Goal: Task Accomplishment & Management: Manage account settings

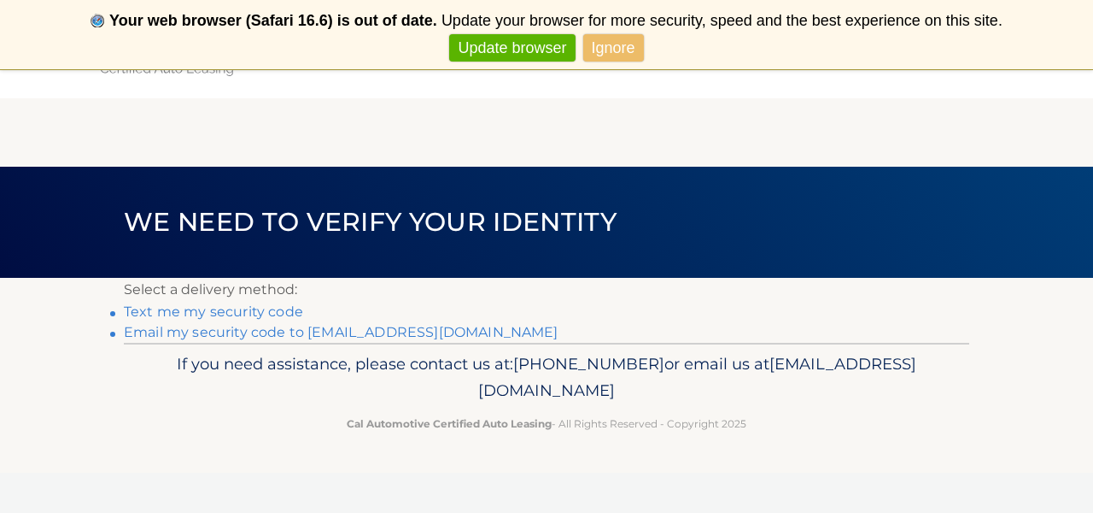
click at [611, 48] on link "Ignore" at bounding box center [613, 48] width 61 height 28
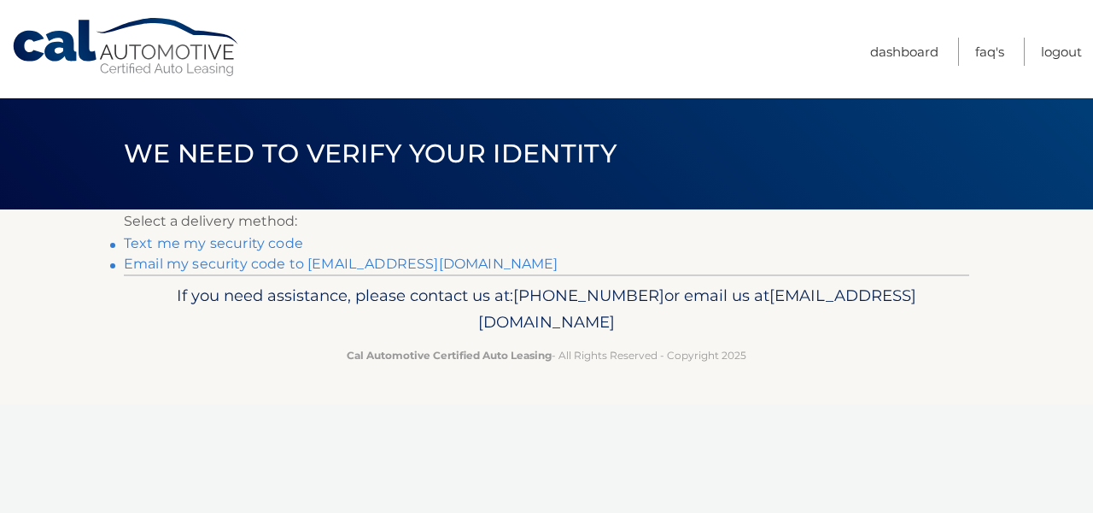
click at [178, 247] on link "Text me my security code" at bounding box center [213, 243] width 179 height 16
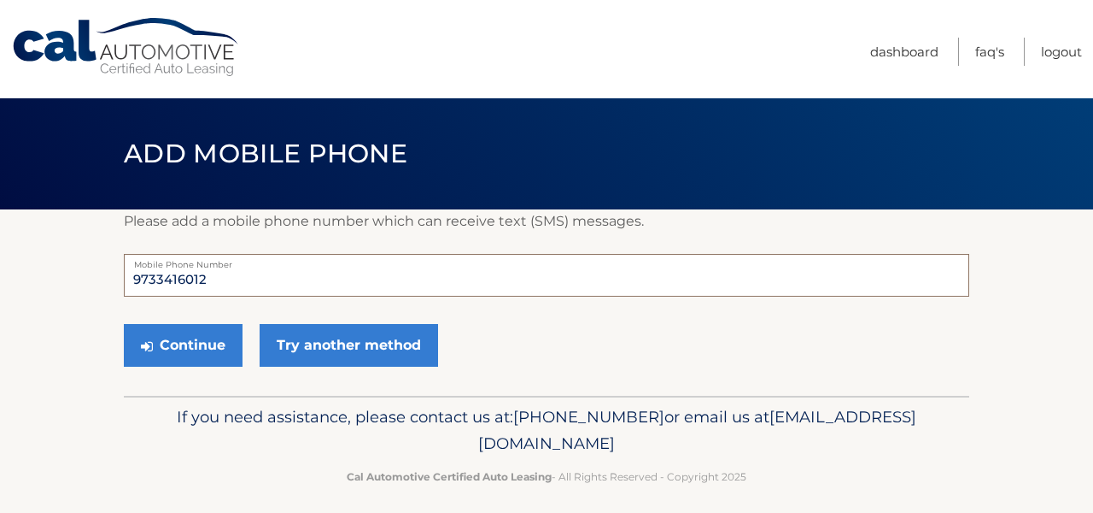
click at [276, 284] on input "9733416012" at bounding box center [547, 275] width 846 height 43
type input "9"
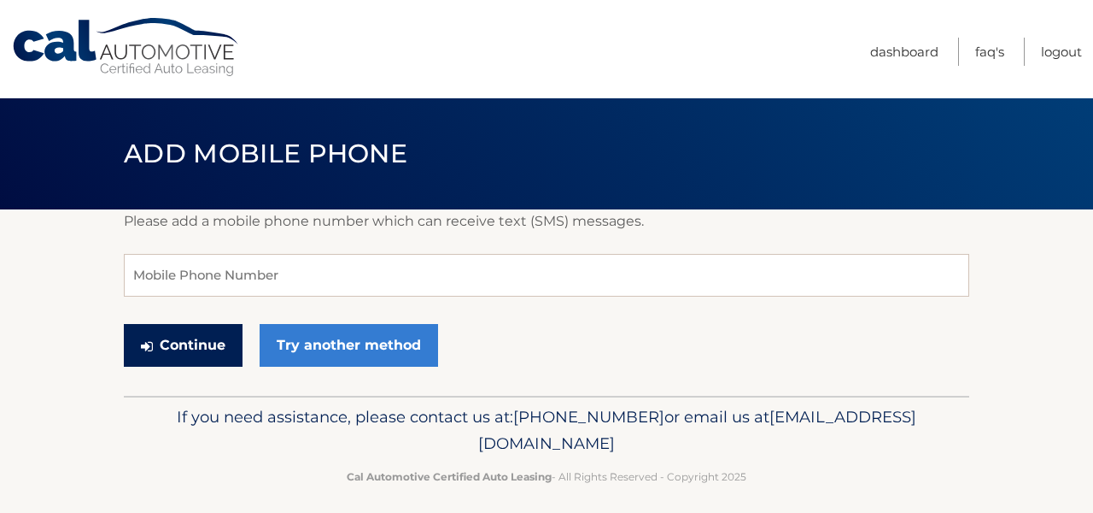
click at [206, 342] on button "Continue" at bounding box center [183, 345] width 119 height 43
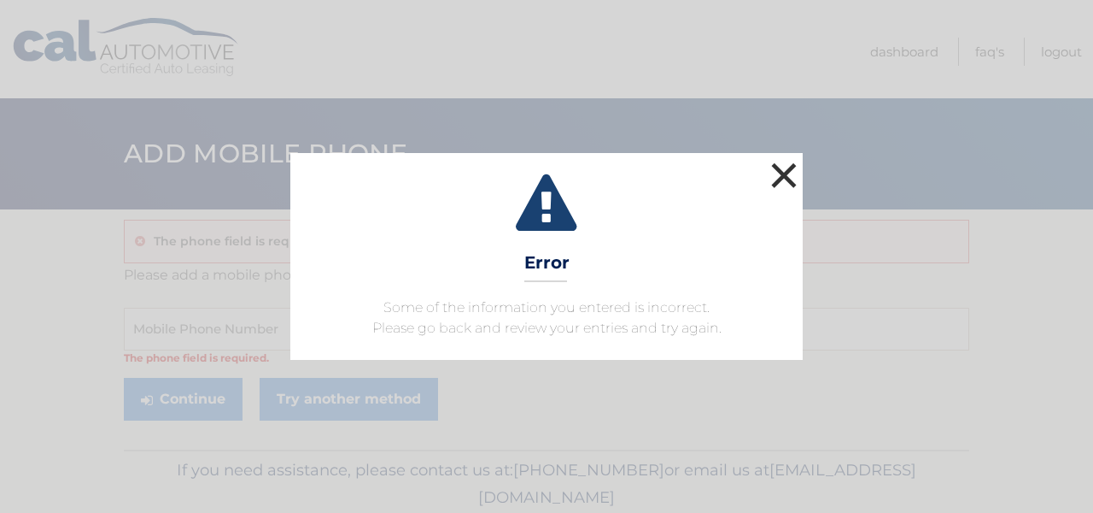
click at [789, 179] on button "×" at bounding box center [784, 175] width 34 height 34
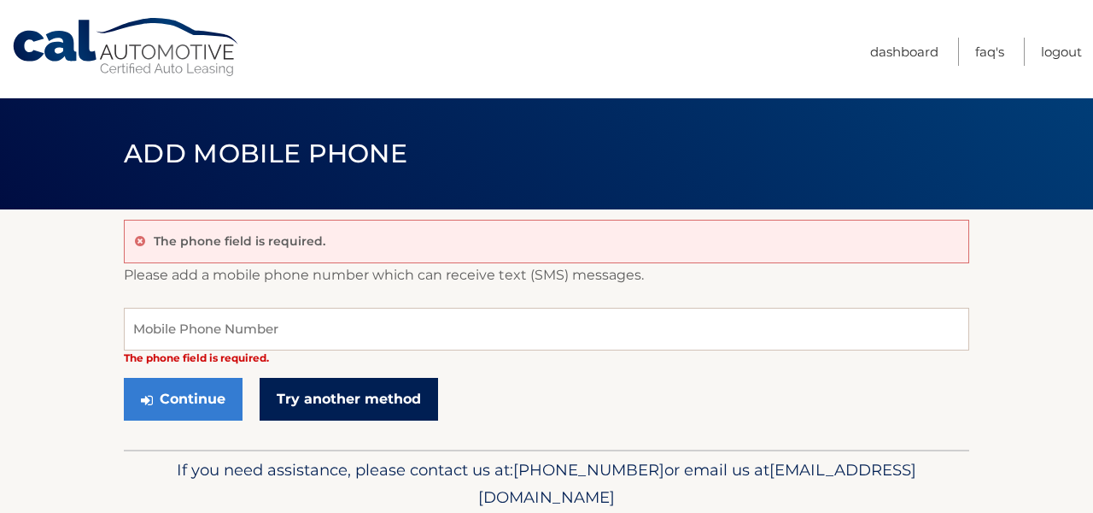
click at [325, 391] on link "Try another method" at bounding box center [349, 399] width 179 height 43
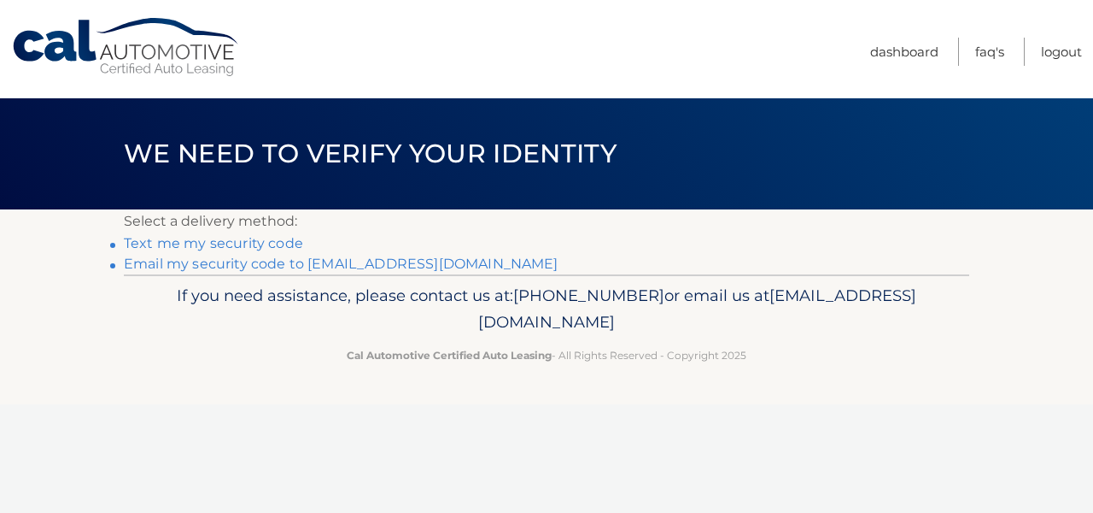
click at [226, 262] on link "Email my security code to o******@optonline.net" at bounding box center [341, 263] width 435 height 16
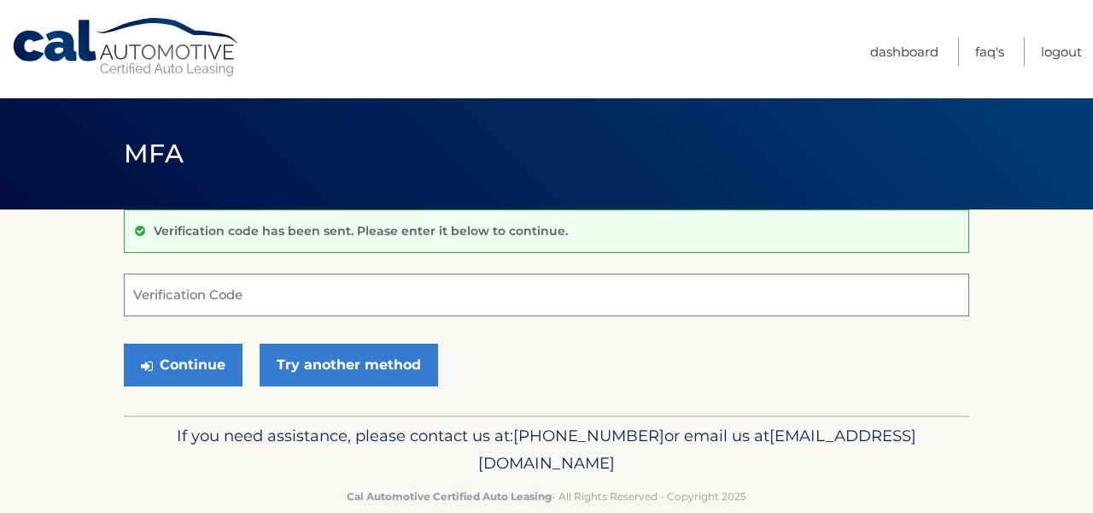
click at [331, 303] on input "Verification Code" at bounding box center [547, 294] width 846 height 43
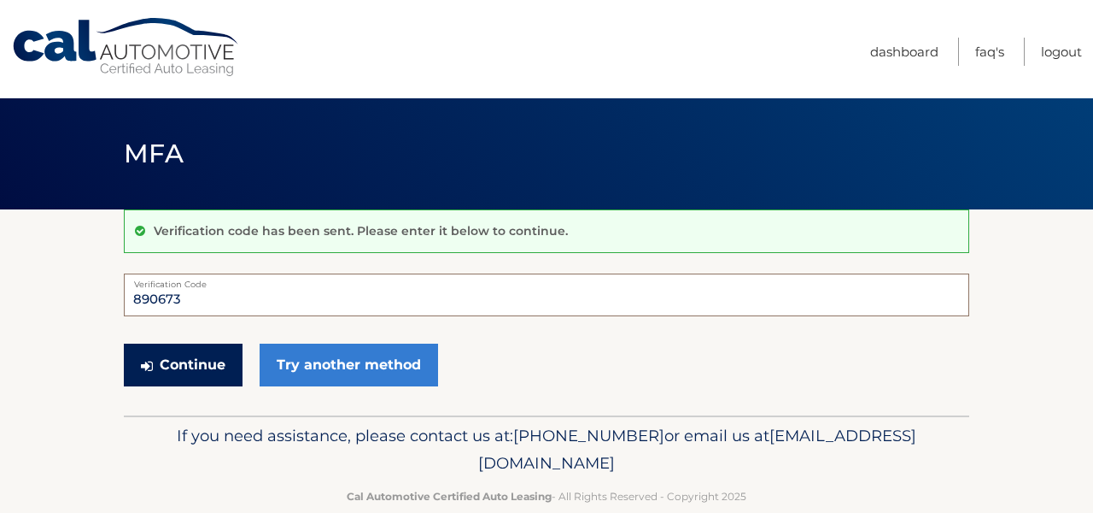
type input "890673"
click at [223, 362] on button "Continue" at bounding box center [183, 364] width 119 height 43
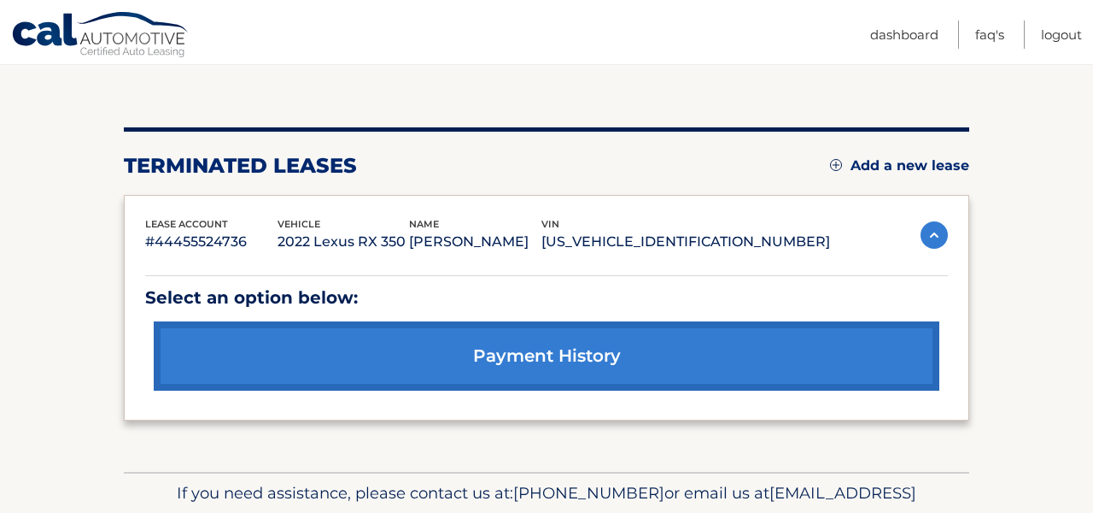
scroll to position [159, 0]
click at [837, 163] on img at bounding box center [836, 165] width 12 height 12
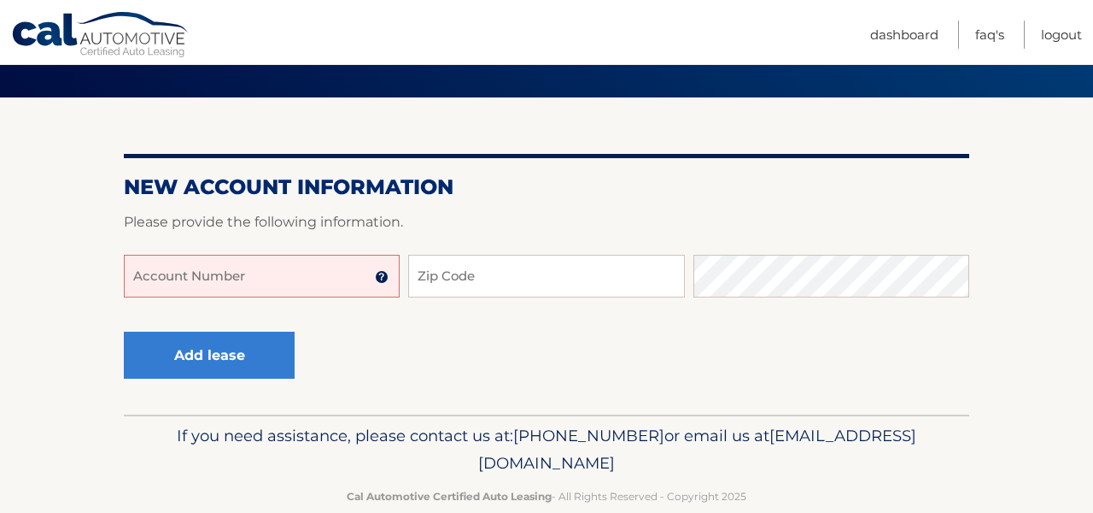
scroll to position [121, 0]
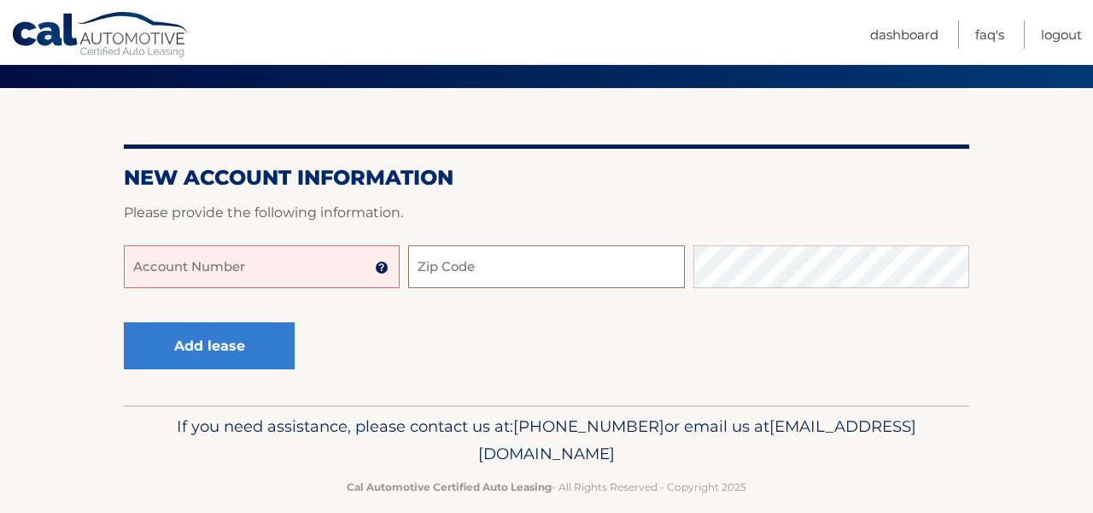
click at [597, 271] on input "Zip Code" at bounding box center [546, 266] width 276 height 43
type input "07504"
click at [518, 234] on div at bounding box center [547, 235] width 846 height 21
click at [382, 268] on img at bounding box center [382, 268] width 14 height 14
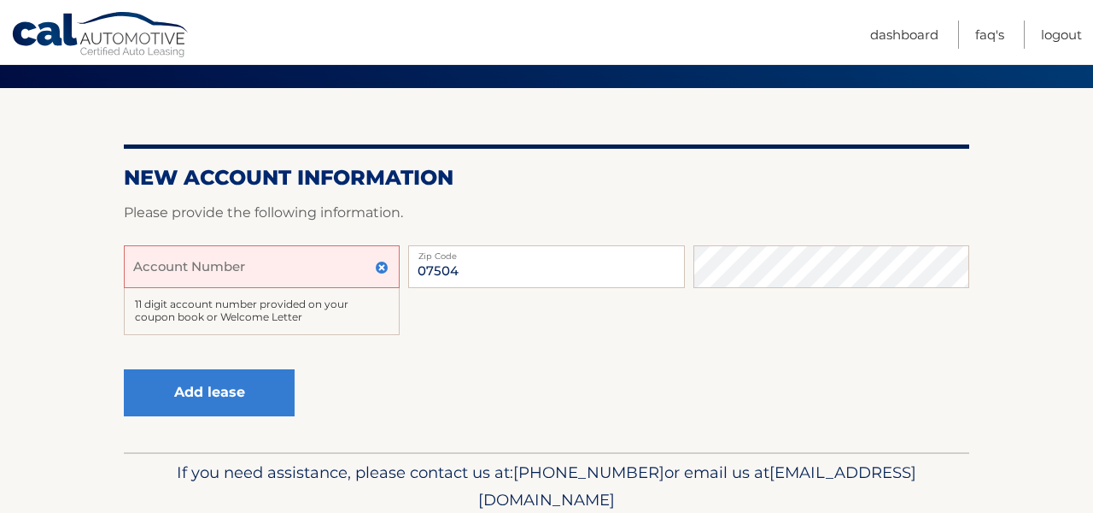
click at [331, 271] on input "Account Number" at bounding box center [262, 266] width 276 height 43
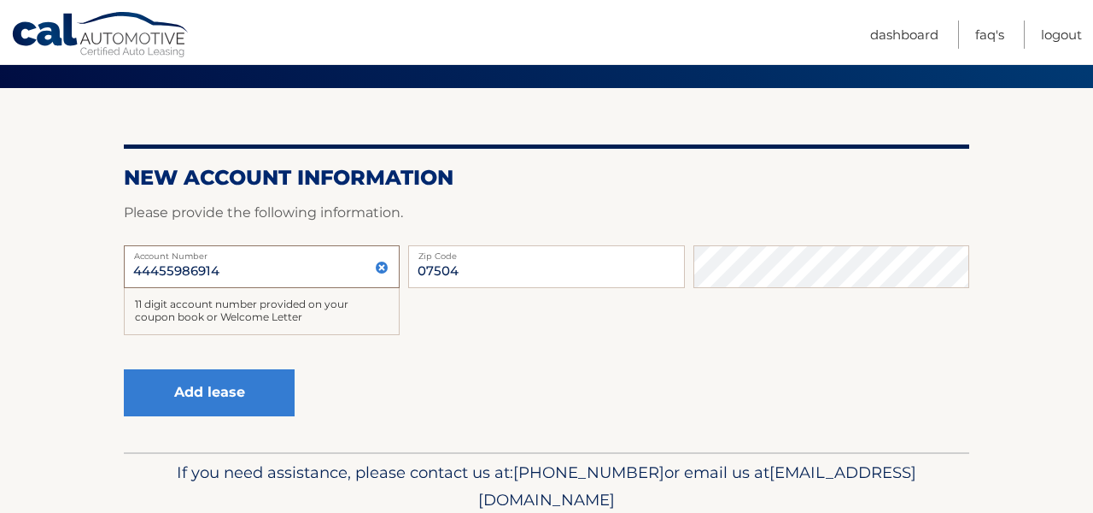
type input "44455986914"
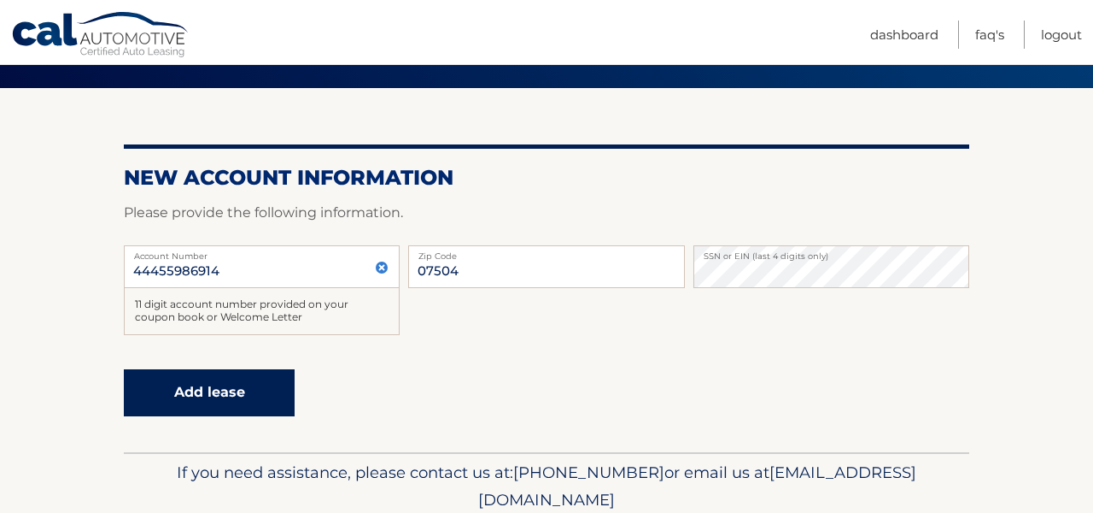
click at [240, 384] on button "Add lease" at bounding box center [209, 392] width 171 height 47
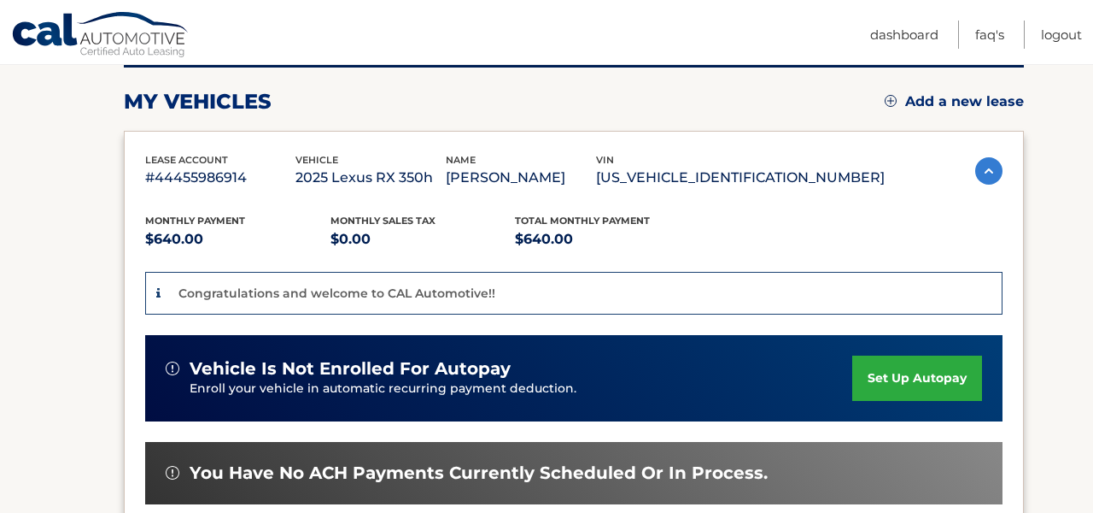
scroll to position [248, 0]
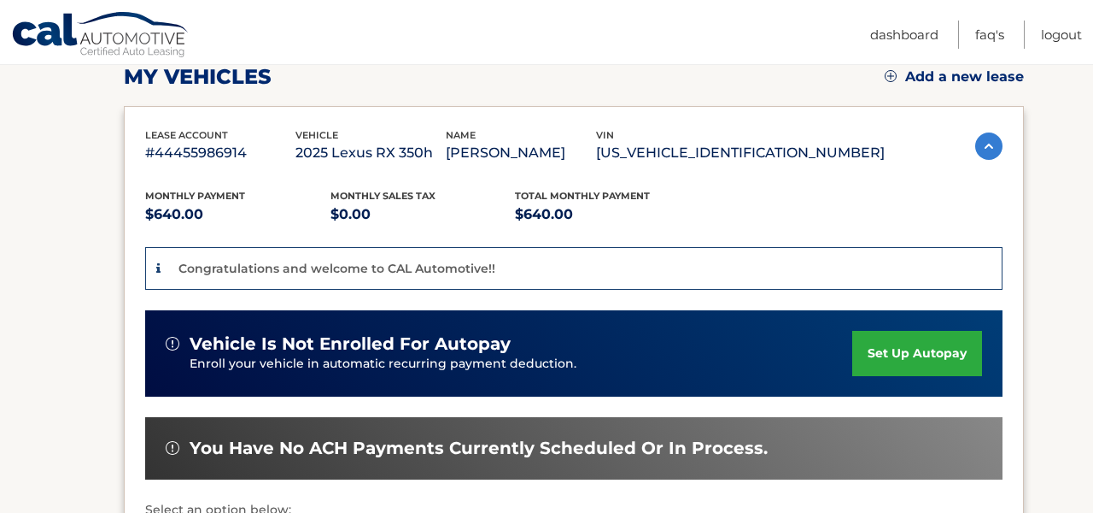
click at [915, 347] on link "set up autopay" at bounding box center [918, 353] width 130 height 45
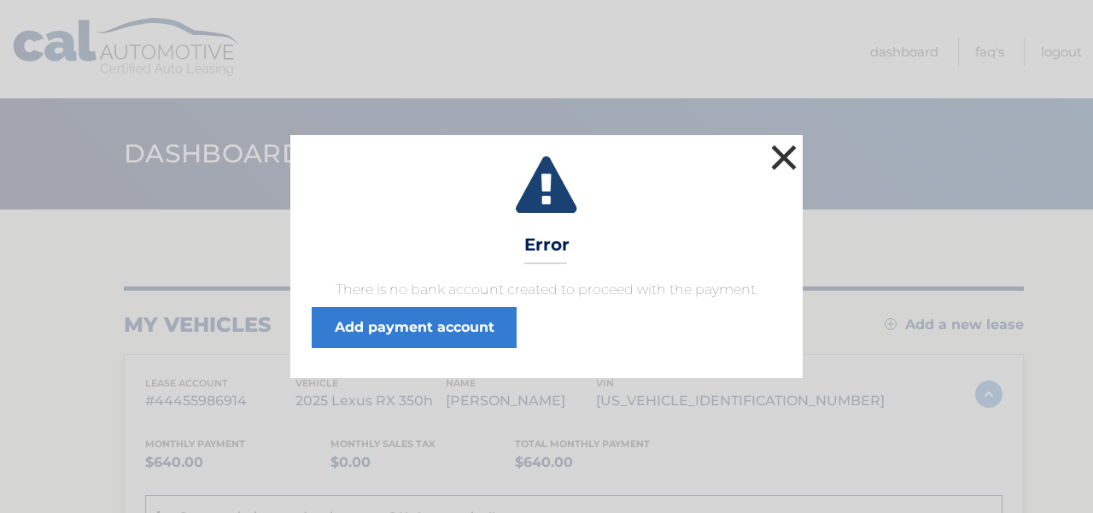
click at [784, 156] on button "×" at bounding box center [784, 157] width 34 height 34
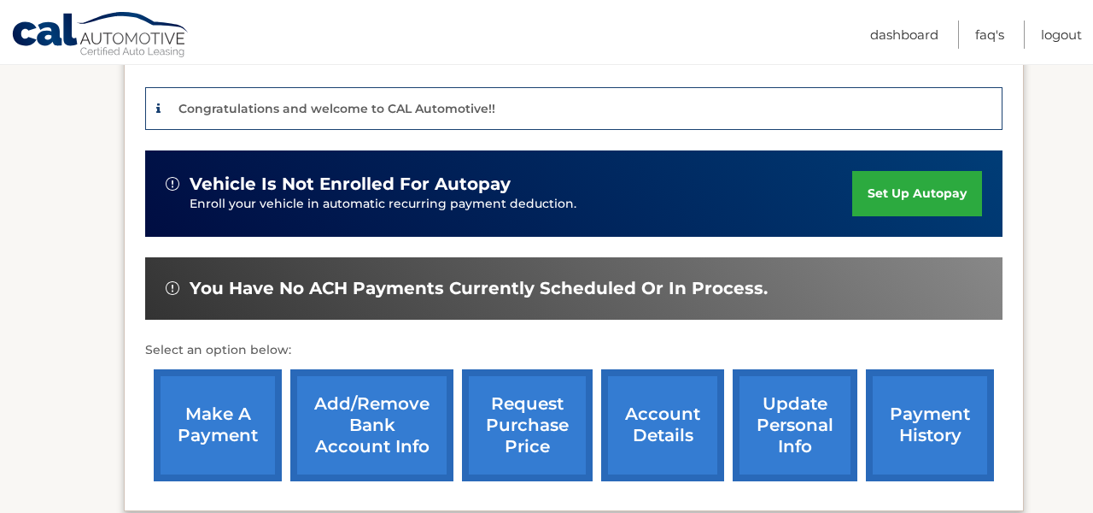
scroll to position [416, 0]
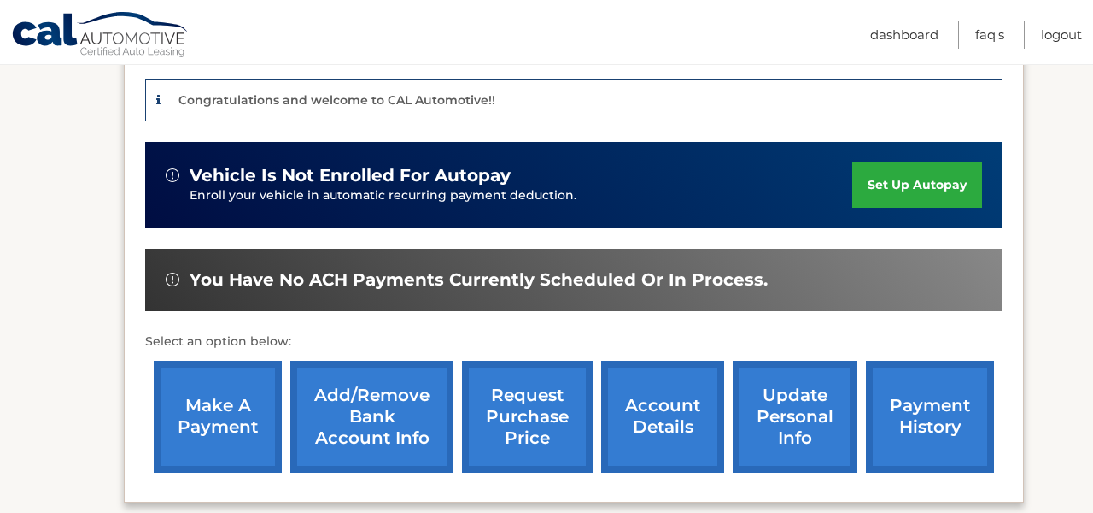
click at [361, 399] on link "Add/Remove bank account info" at bounding box center [371, 416] width 163 height 112
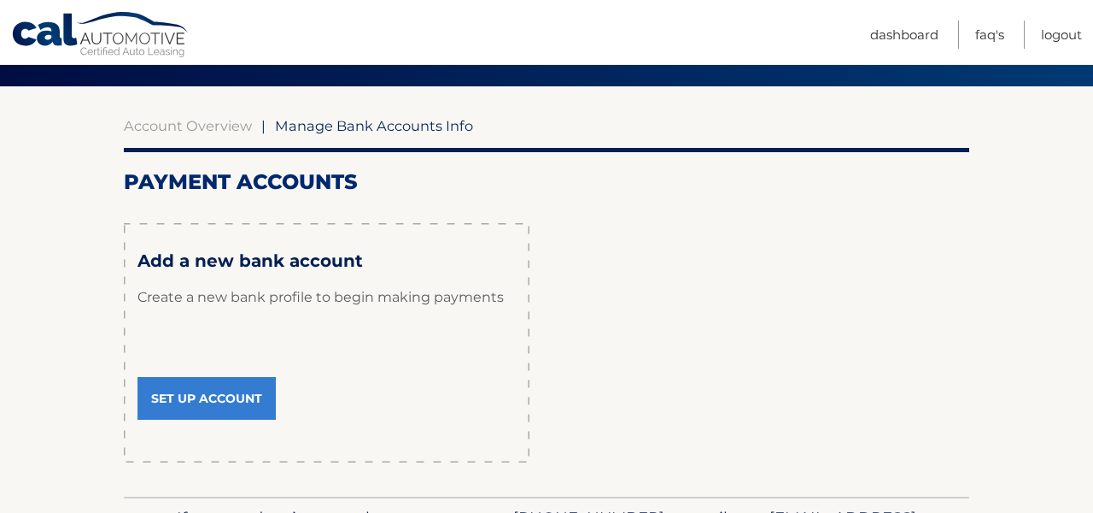
scroll to position [125, 0]
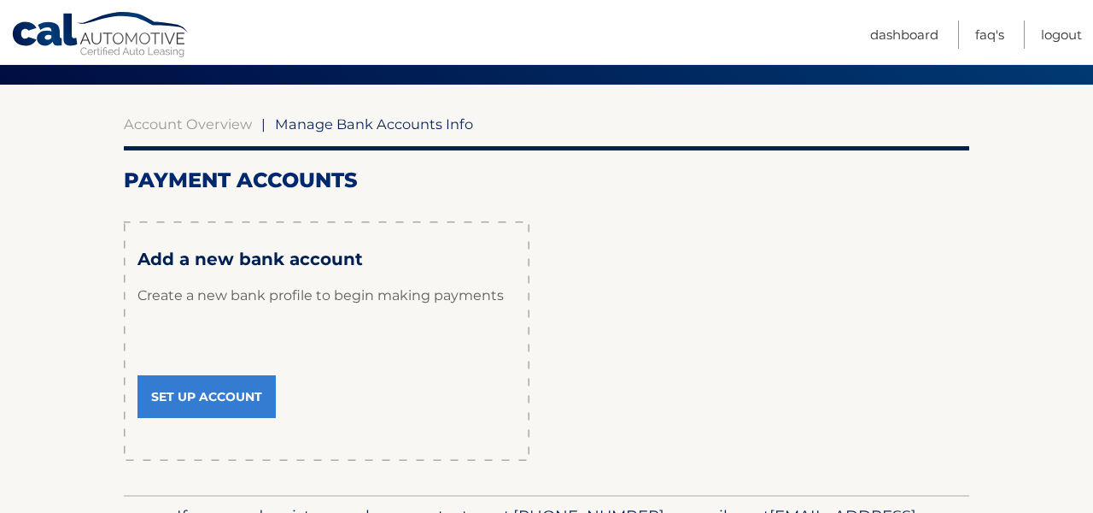
click at [232, 380] on link "Set Up Account" at bounding box center [207, 396] width 138 height 43
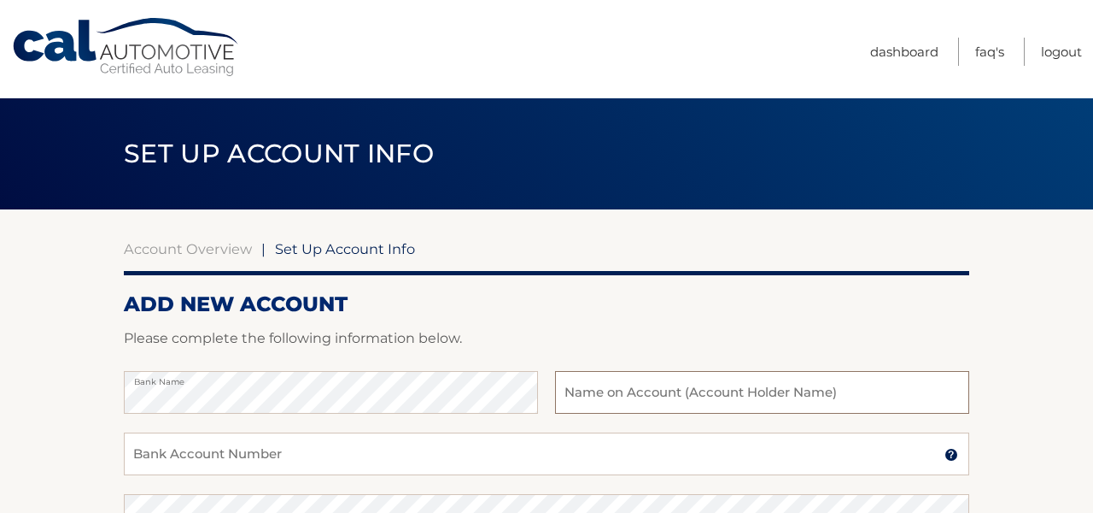
click at [659, 398] on input "text" at bounding box center [762, 392] width 414 height 43
type input "r"
click at [621, 396] on input "Robert EShayland" at bounding box center [762, 392] width 414 height 43
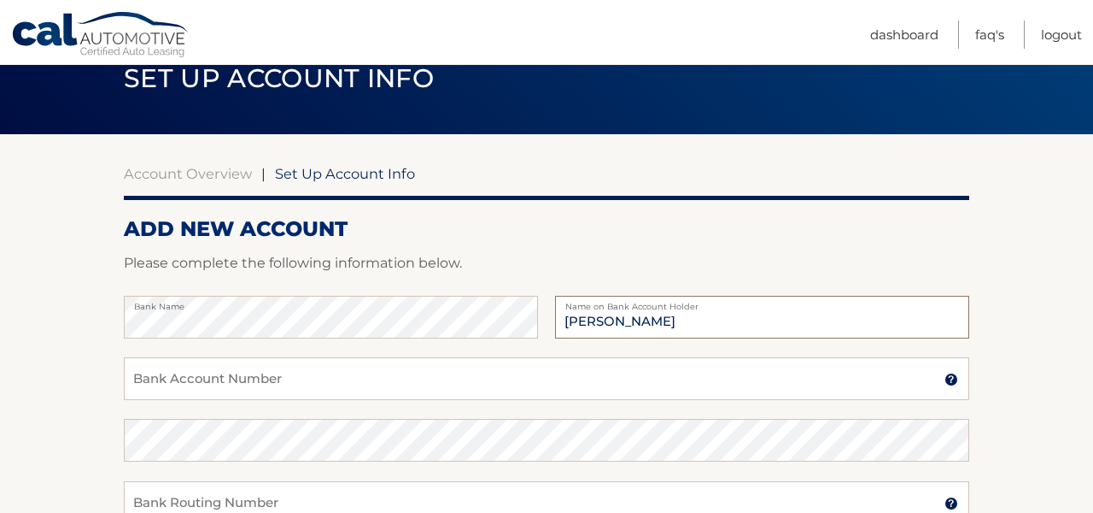
scroll to position [77, 0]
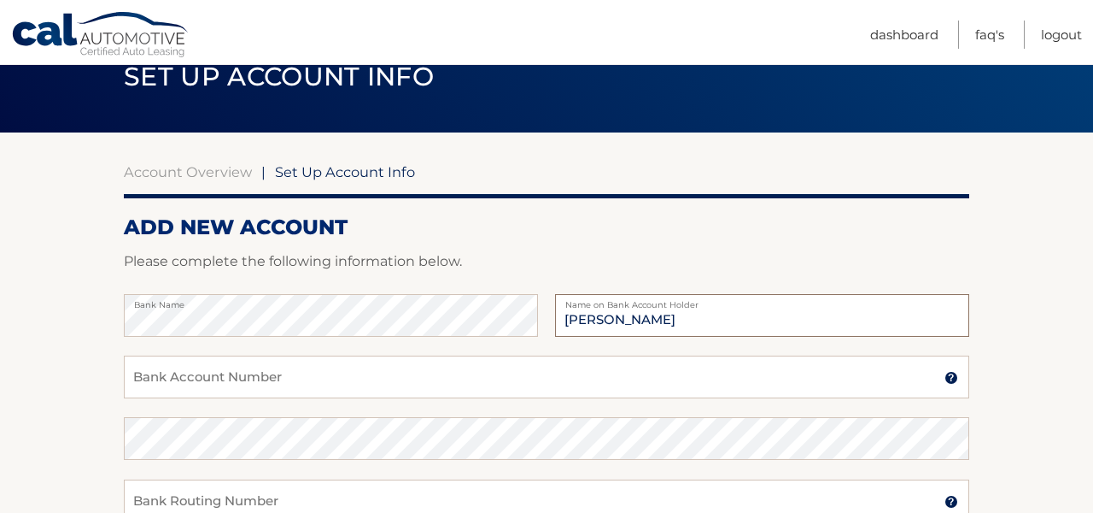
type input "Robert E Shayland"
click at [643, 372] on input "Bank Account Number" at bounding box center [547, 376] width 846 height 43
click at [500, 376] on input "Bank Account Number" at bounding box center [547, 376] width 846 height 43
type input "100000308848"
click at [283, 385] on input "100000308848" at bounding box center [547, 376] width 846 height 43
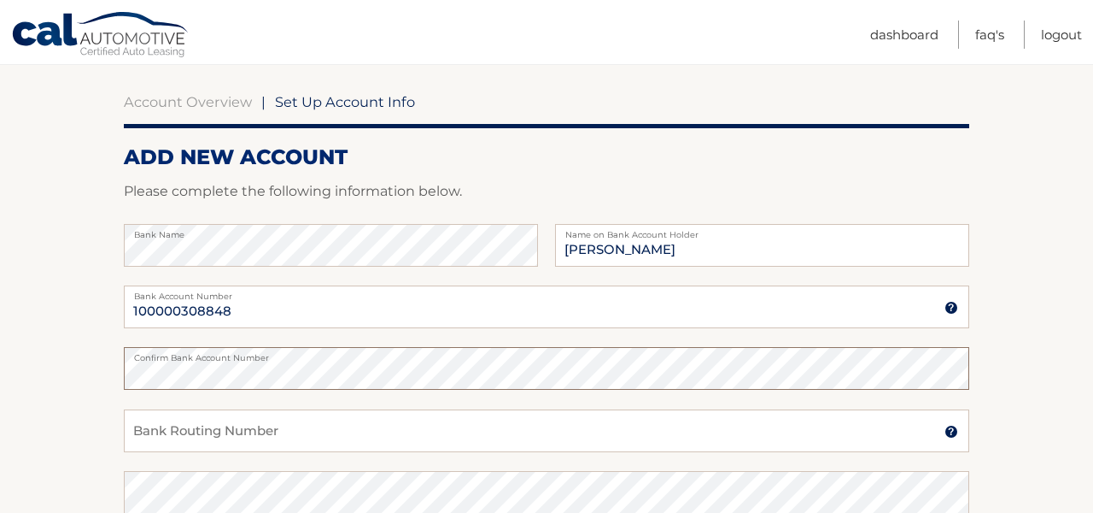
scroll to position [179, 0]
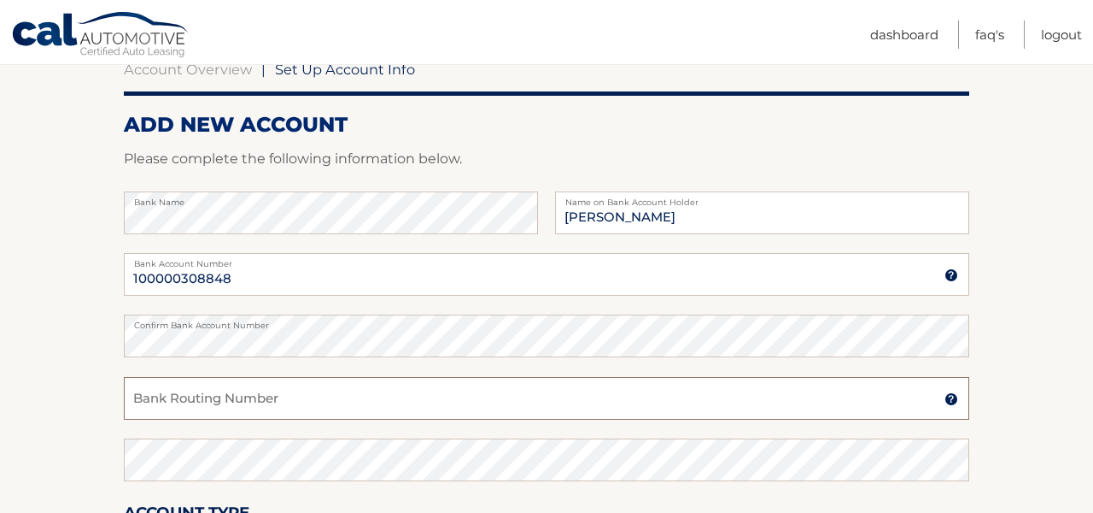
click at [311, 396] on input "Bank Routing Number" at bounding box center [547, 398] width 846 height 43
type input "221275025"
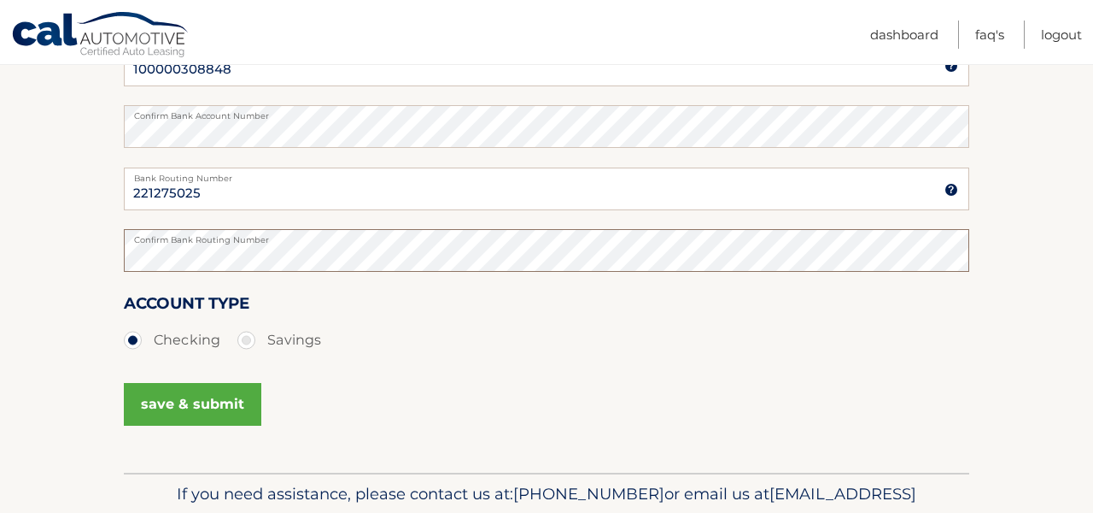
scroll to position [392, 0]
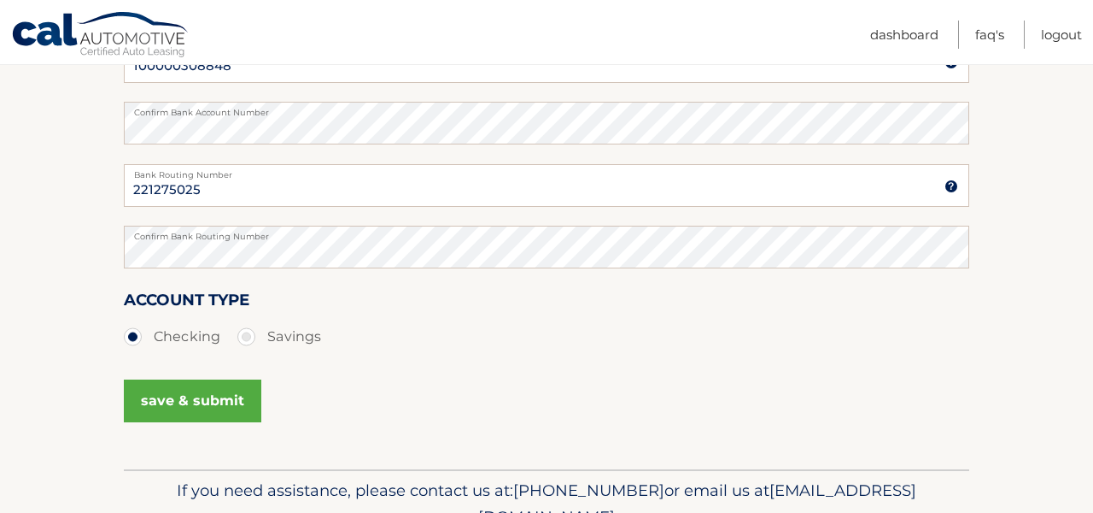
click at [211, 392] on button "save & submit" at bounding box center [193, 400] width 138 height 43
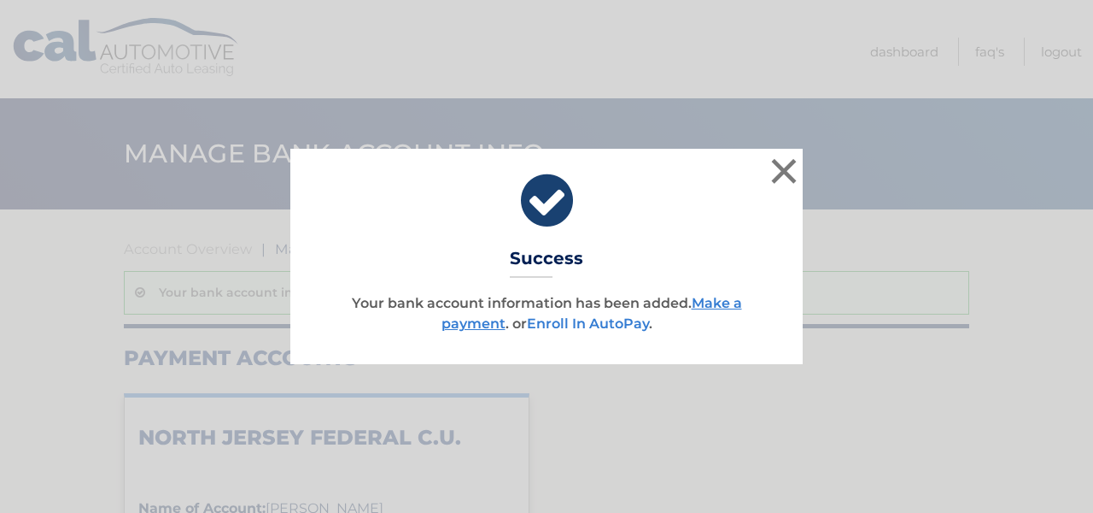
click at [618, 322] on link "Enroll In AutoPay" at bounding box center [588, 323] width 122 height 16
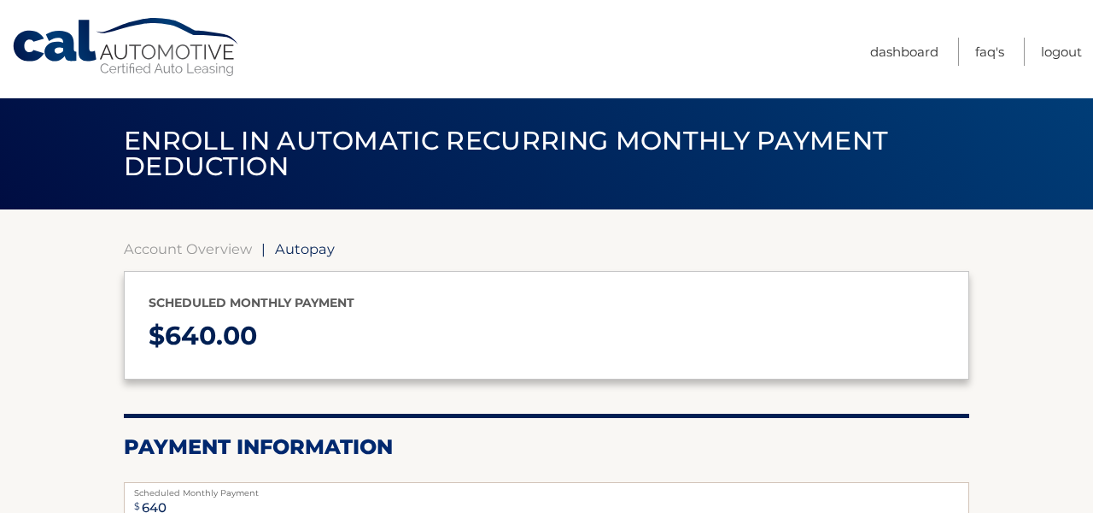
select select "YjM1NmE3ZTQtYmUxMS00ZjE2LWI4ZTUtYjk2Y2E5MDEyMjY5"
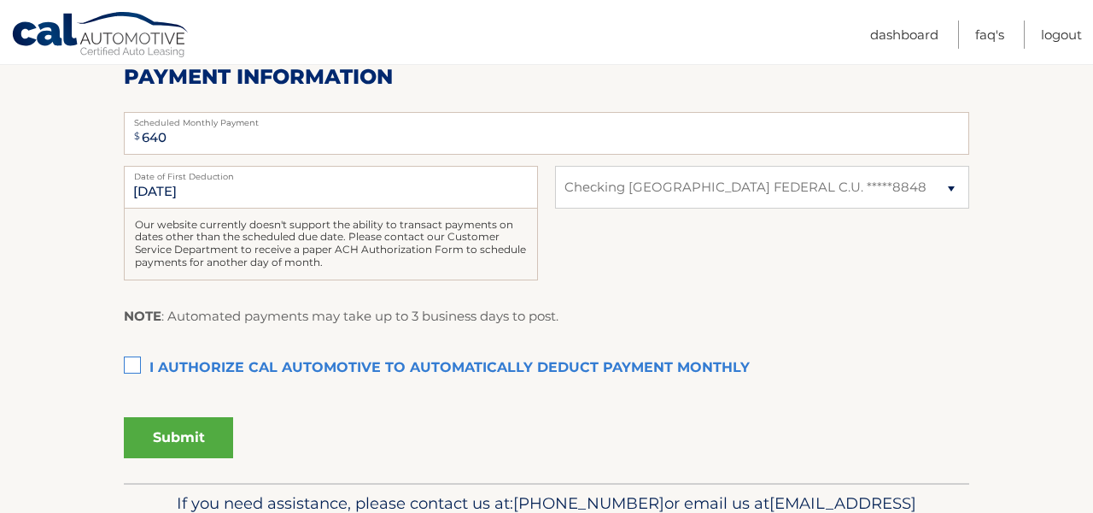
scroll to position [371, 0]
click at [130, 357] on label "I authorize cal automotive to automatically deduct payment monthly This checkbo…" at bounding box center [547, 367] width 846 height 34
click at [0, 0] on input "I authorize cal automotive to automatically deduct payment monthly This checkbo…" at bounding box center [0, 0] width 0 height 0
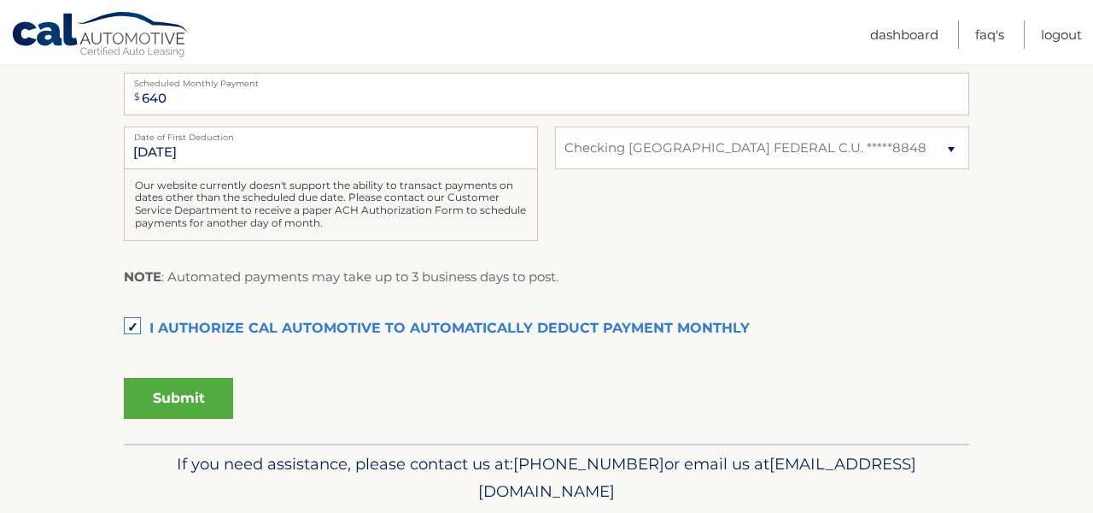
scroll to position [413, 0]
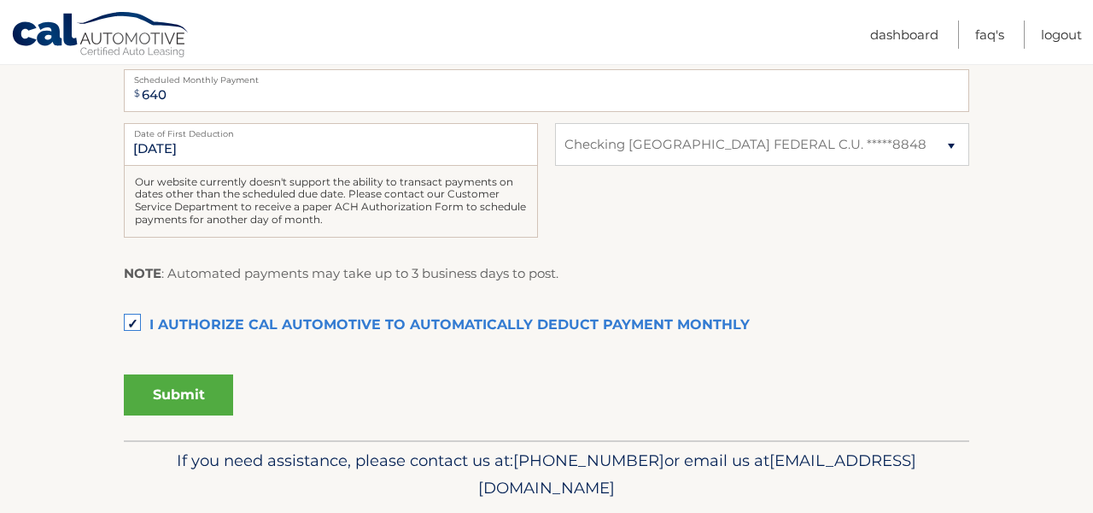
click at [185, 384] on button "Submit" at bounding box center [178, 394] width 109 height 41
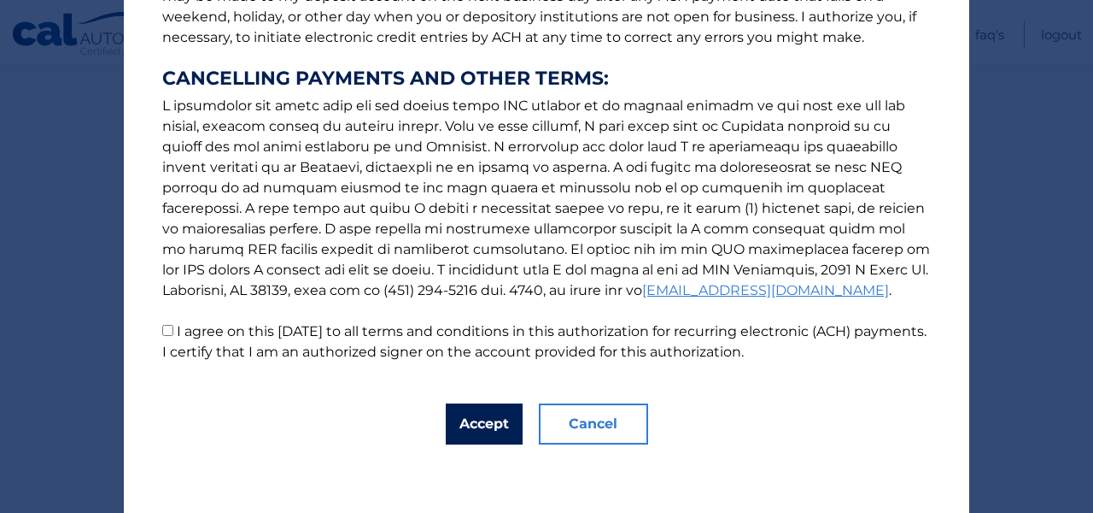
scroll to position [295, 0]
click at [478, 421] on button "Accept" at bounding box center [484, 423] width 77 height 41
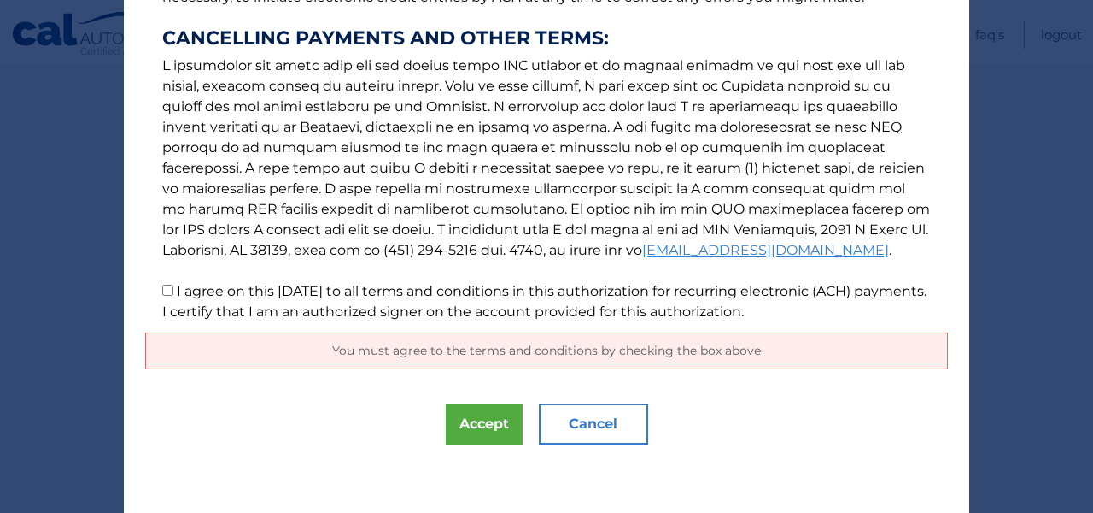
scroll to position [335, 0]
click at [466, 355] on span "You must agree to the terms and conditions by checking the box above" at bounding box center [546, 350] width 429 height 15
click at [166, 289] on input "I agree on this 08/28/2025 to all terms and conditions in this authorization fo…" at bounding box center [167, 289] width 11 height 11
checkbox input "true"
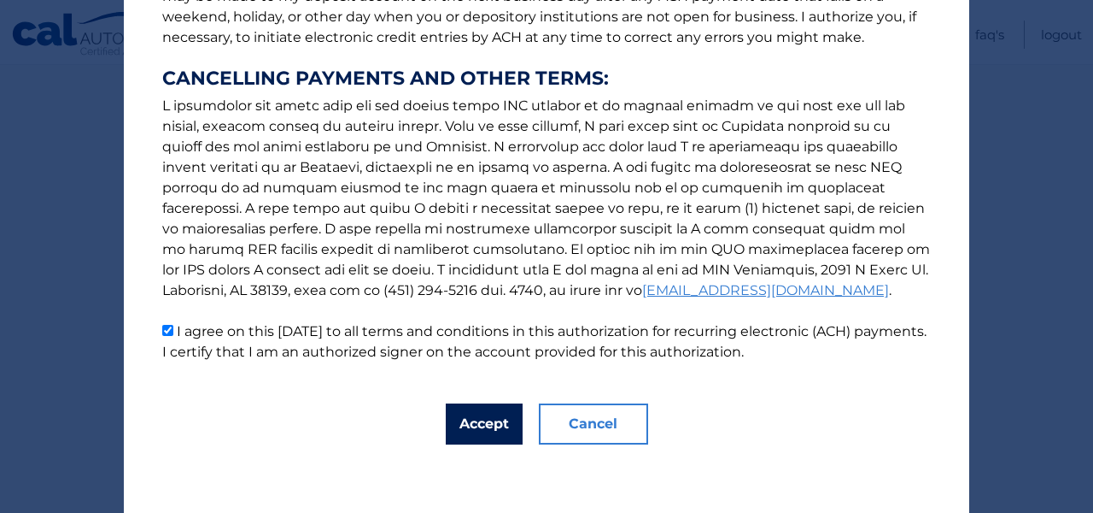
click at [486, 424] on button "Accept" at bounding box center [484, 423] width 77 height 41
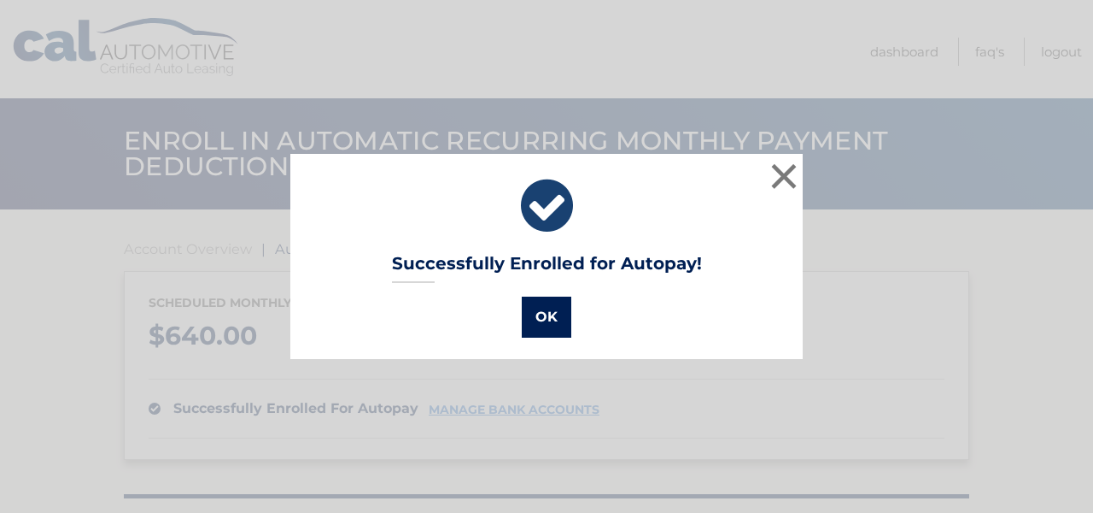
click at [550, 318] on button "OK" at bounding box center [547, 316] width 50 height 41
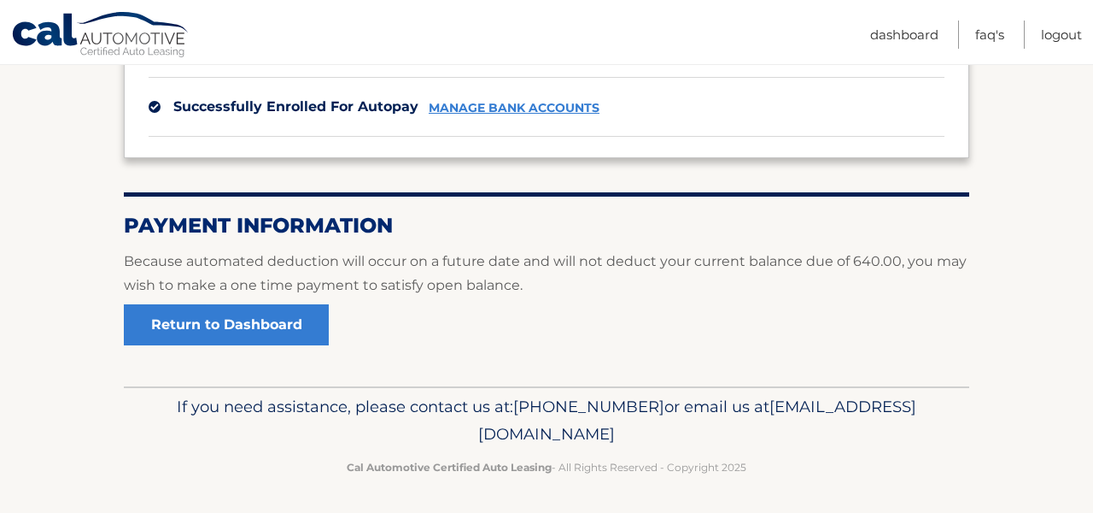
scroll to position [301, 0]
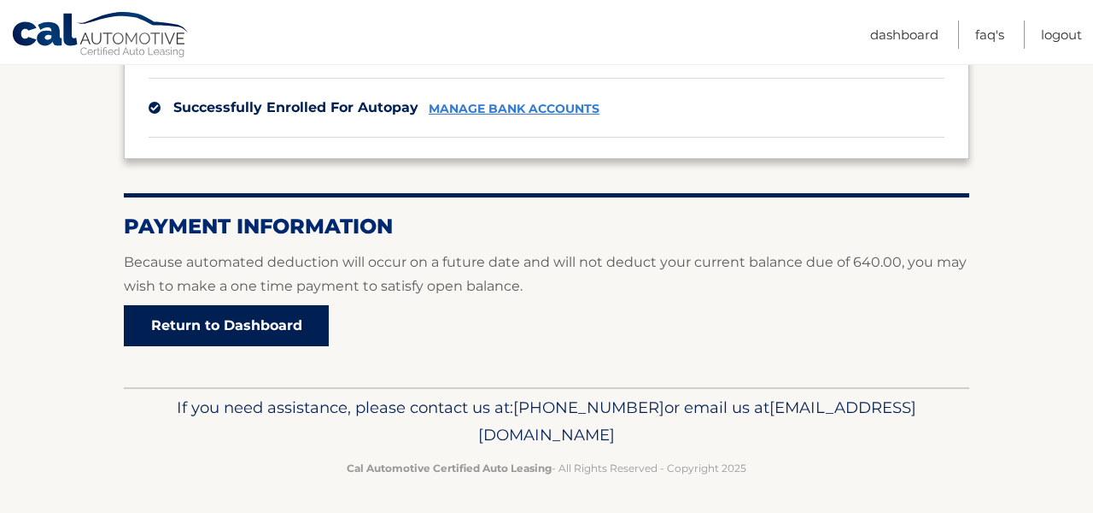
click at [258, 322] on link "Return to Dashboard" at bounding box center [226, 325] width 205 height 41
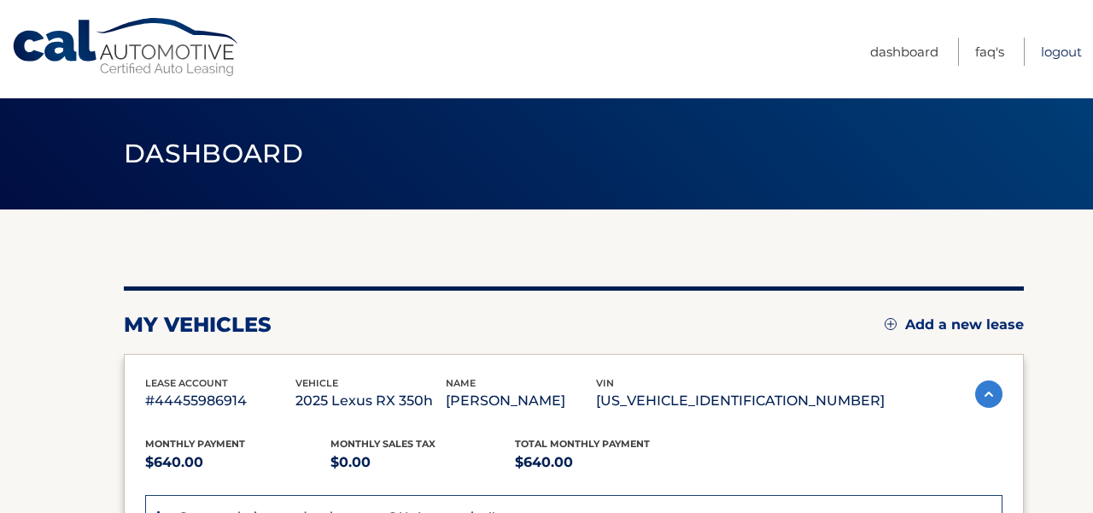
click at [1062, 49] on link "Logout" at bounding box center [1061, 52] width 41 height 28
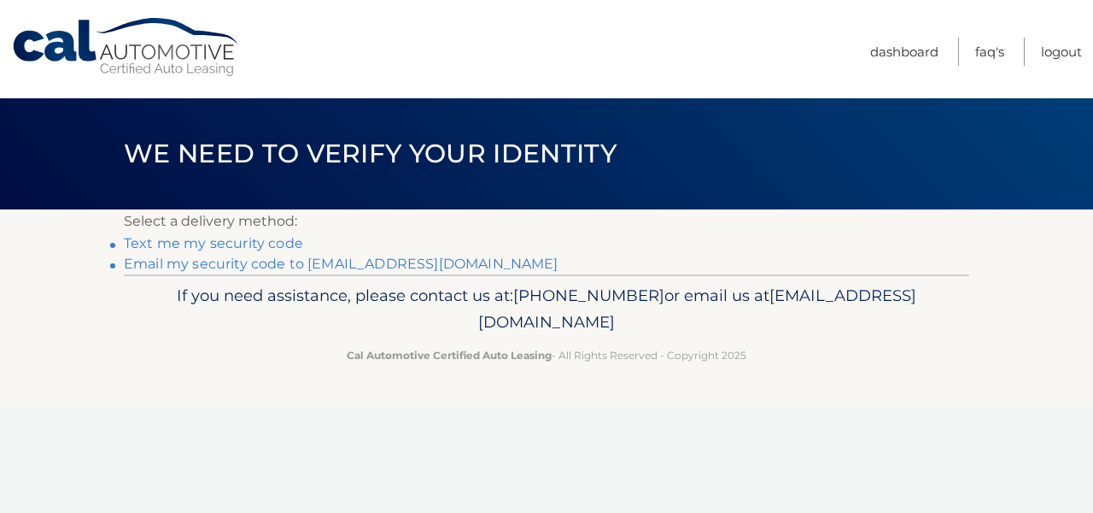
click at [281, 262] on link "Email my security code to [EMAIL_ADDRESS][DOMAIN_NAME]" at bounding box center [341, 263] width 435 height 16
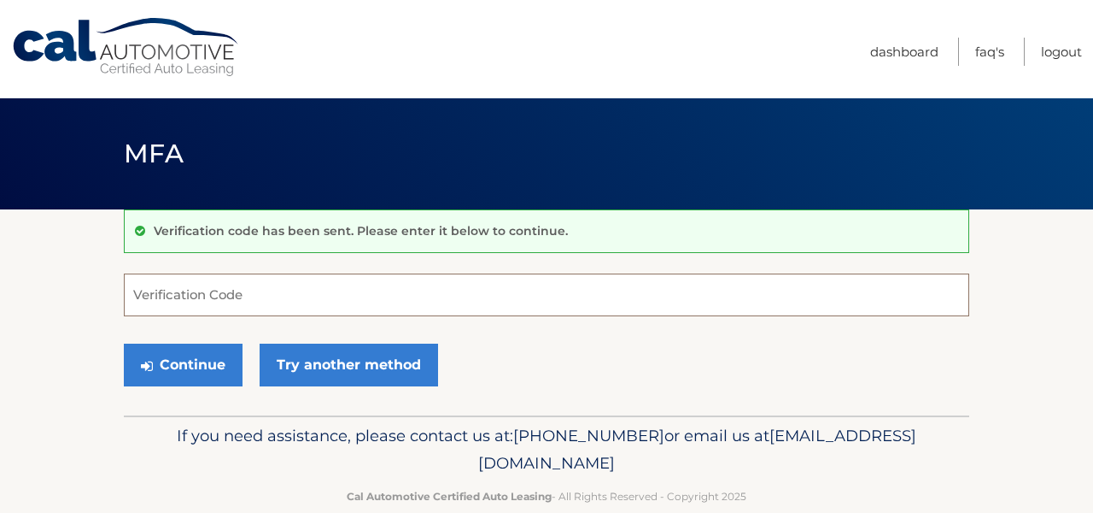
click at [262, 293] on input "Verification Code" at bounding box center [547, 294] width 846 height 43
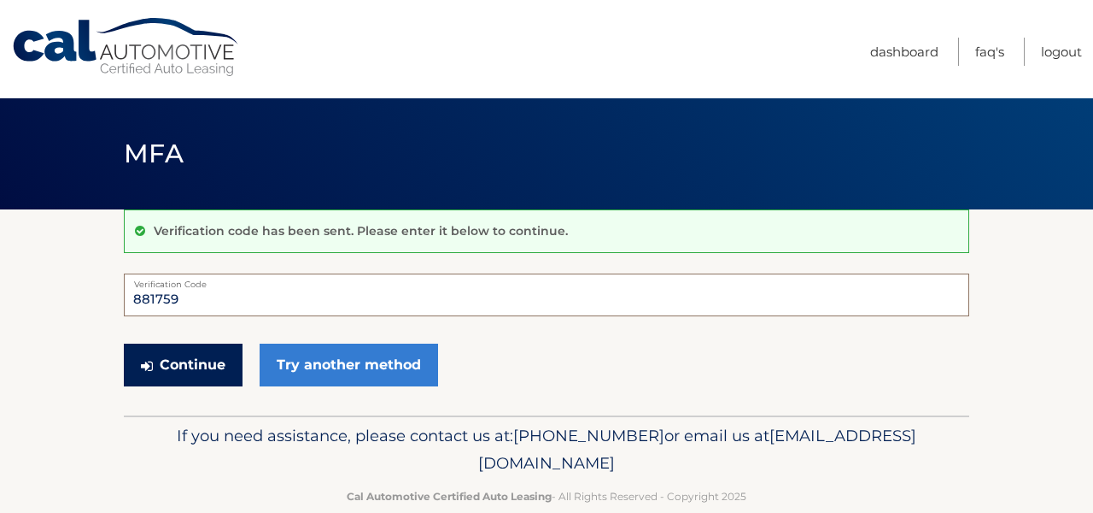
type input "881759"
click at [194, 358] on button "Continue" at bounding box center [183, 364] width 119 height 43
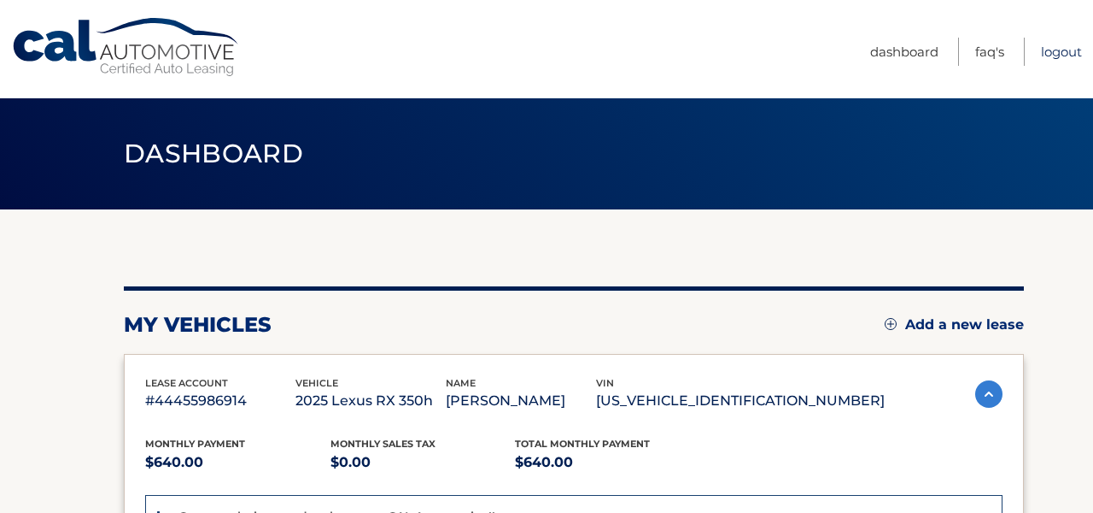
click at [1054, 50] on link "Logout" at bounding box center [1061, 52] width 41 height 28
